Goal: Check status

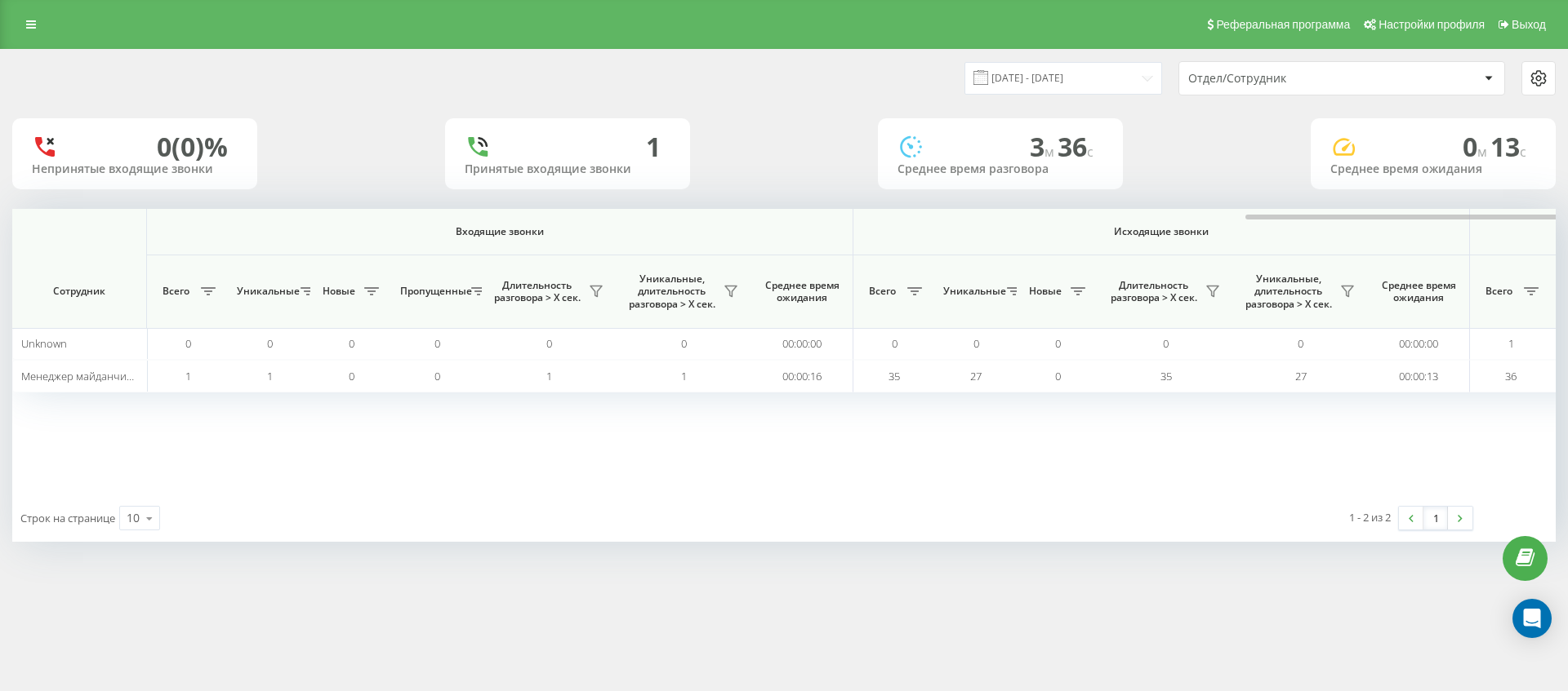
scroll to position [0, 735]
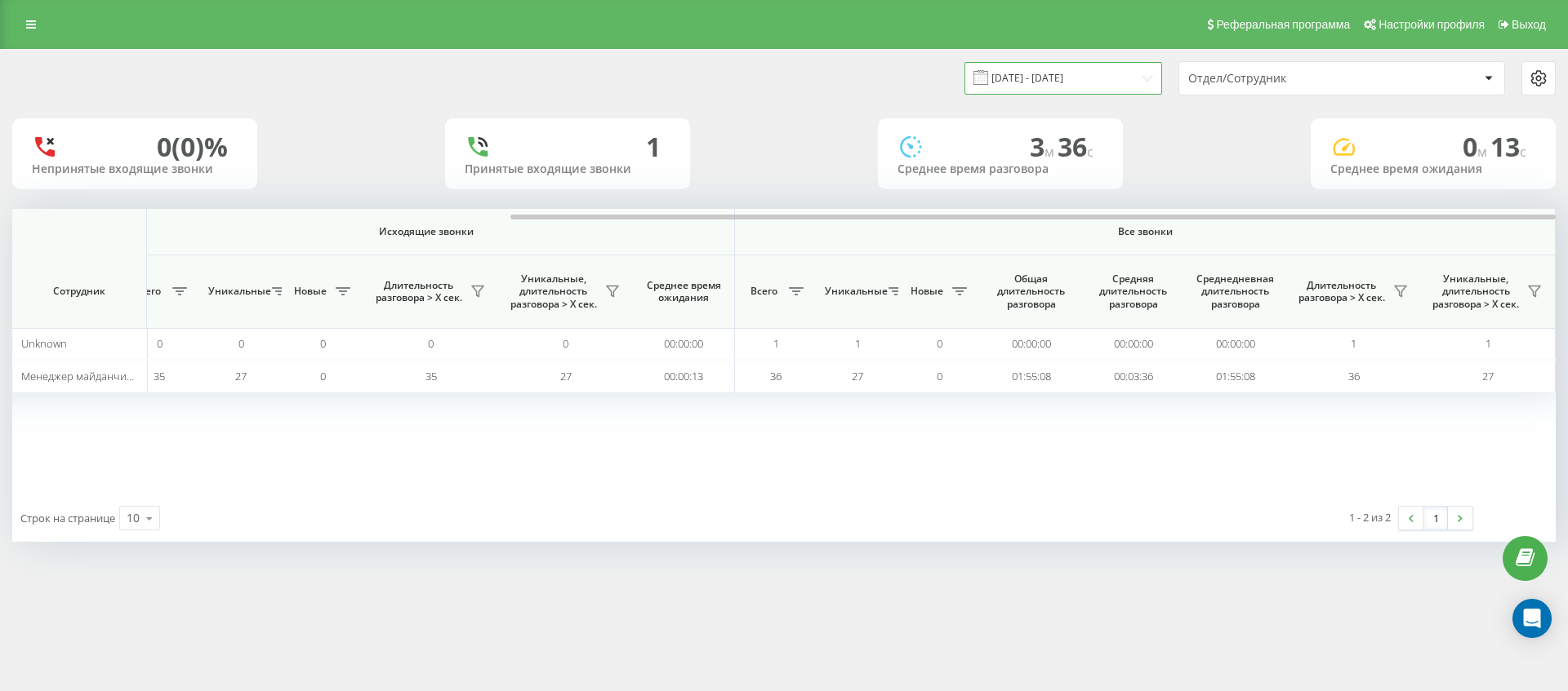
click at [1055, 78] on input "19.09.2025 - 19.09.2025" at bounding box center [1063, 78] width 198 height 32
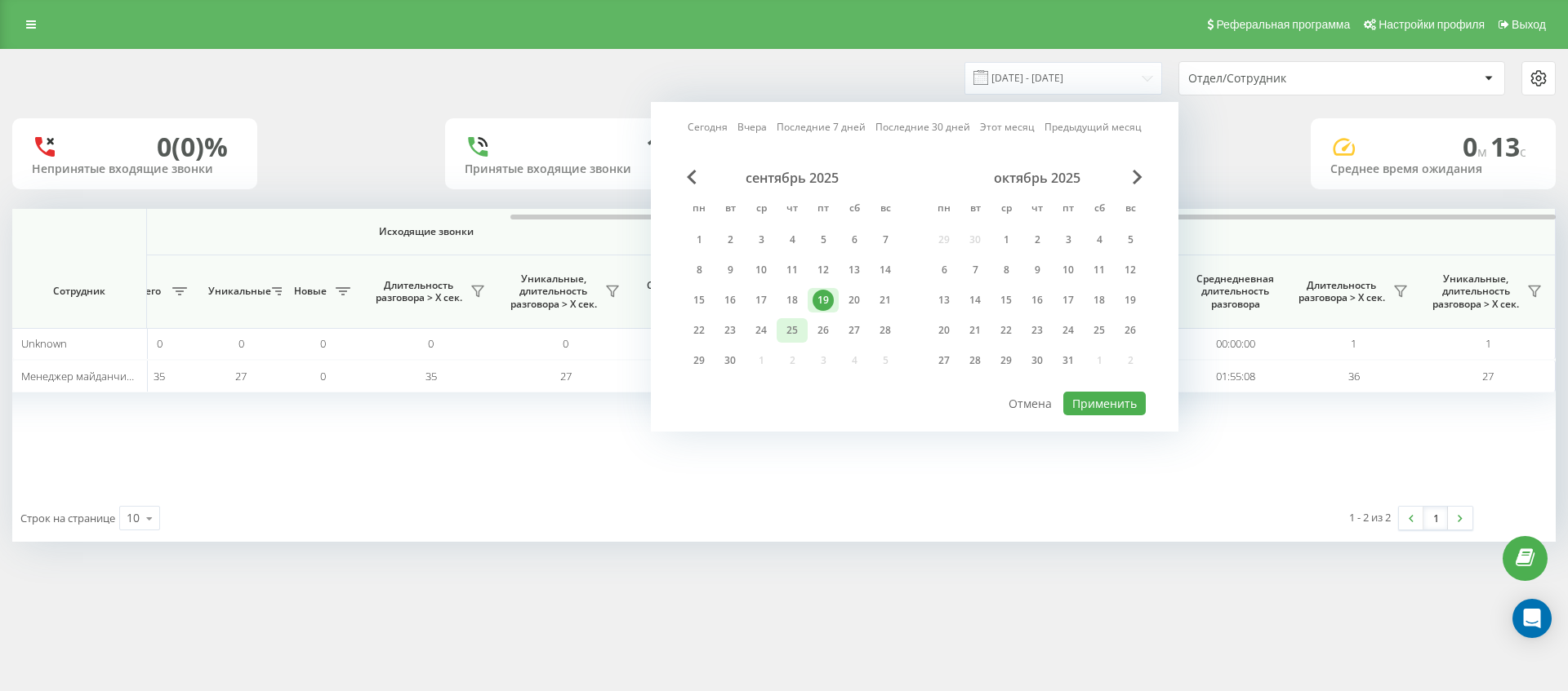
drag, startPoint x: 697, startPoint y: 330, endPoint x: 791, endPoint y: 332, distance: 94.0
click at [697, 330] on div "22" at bounding box center [699, 331] width 22 height 22
click at [1080, 410] on button "Применить" at bounding box center [1104, 404] width 82 height 23
type input "[DATE] - [DATE]"
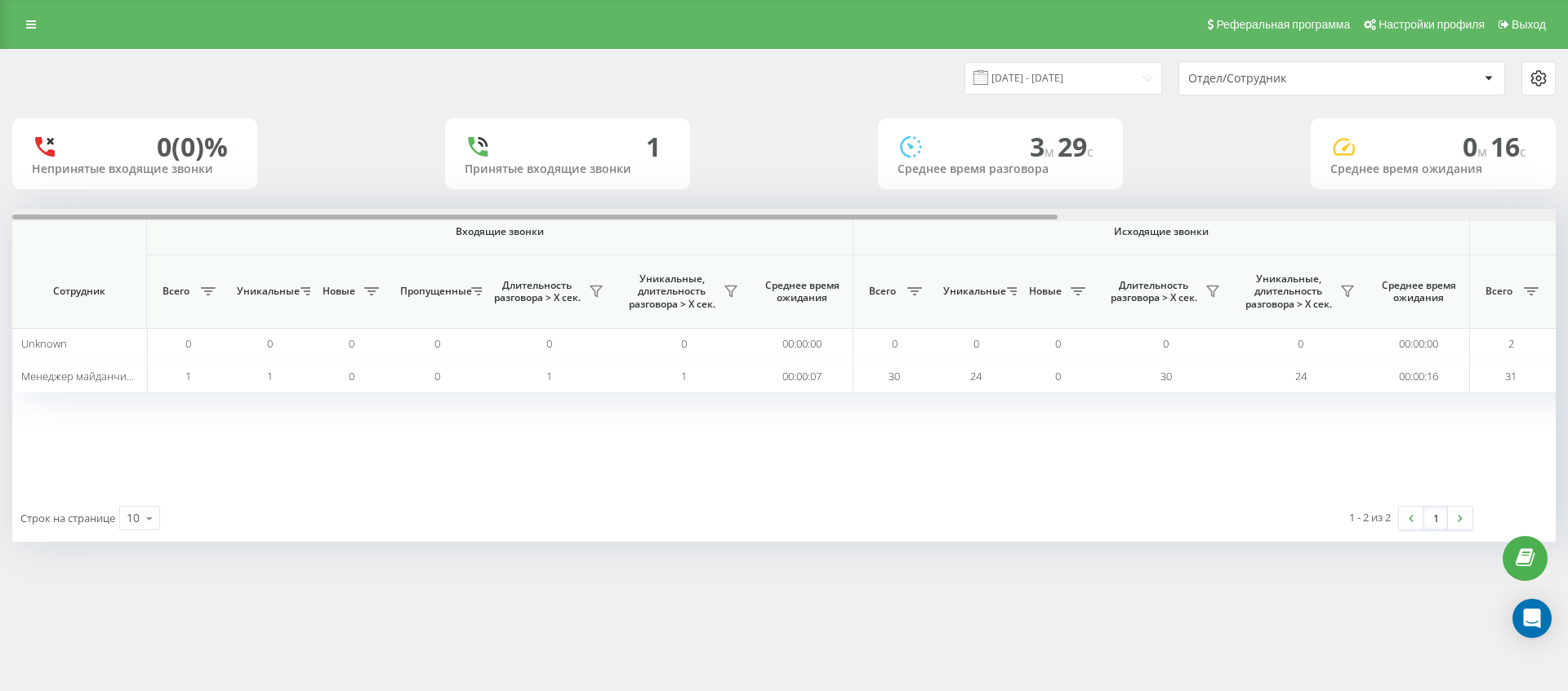
scroll to position [0, 735]
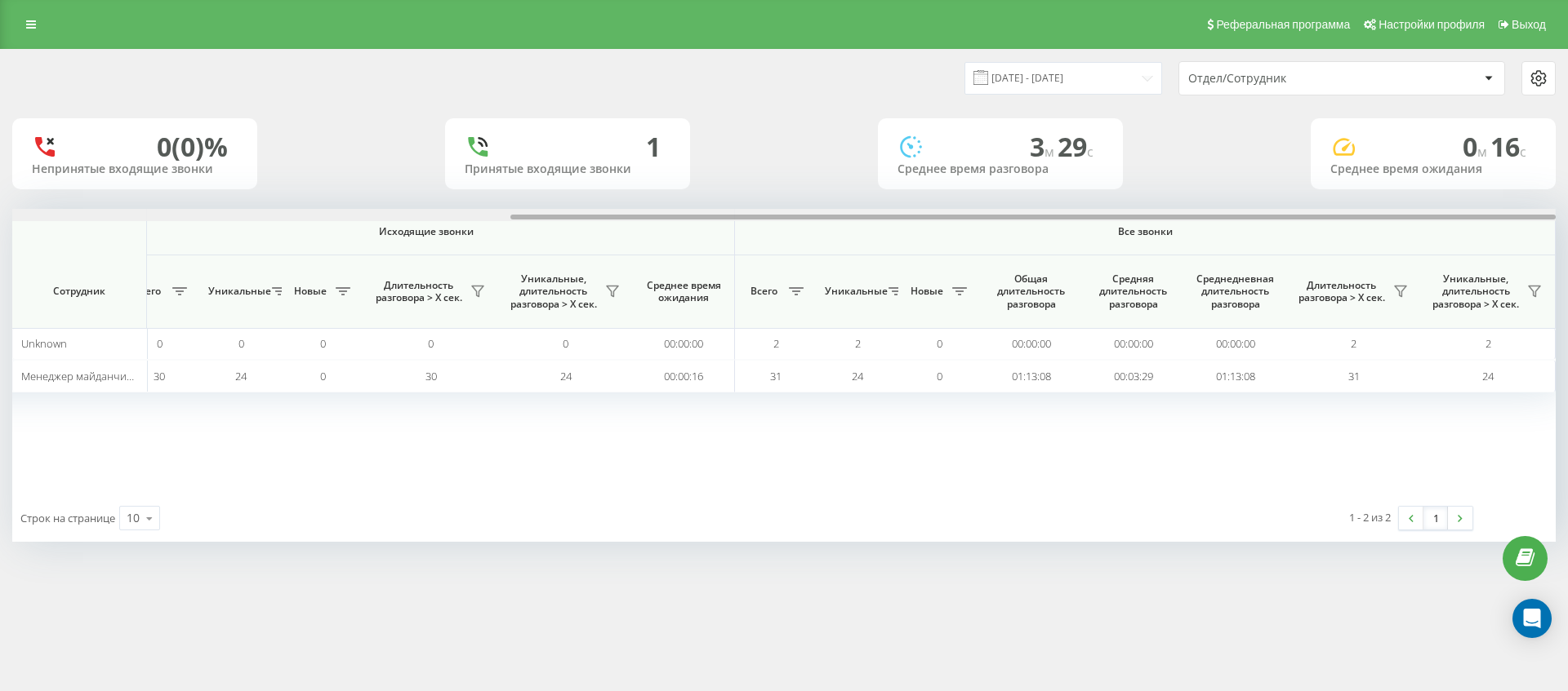
drag, startPoint x: 908, startPoint y: 220, endPoint x: 1461, endPoint y: 217, distance: 553.0
click at [1461, 217] on div at bounding box center [784, 214] width 1544 height 12
click at [1567, 282] on div "[DATE] - [DATE] Отдел/Сотрудник 0 (0)% Непринятые входящие звонки 1 Принятые вх…" at bounding box center [784, 311] width 1568 height 525
